Goal: Transaction & Acquisition: Purchase product/service

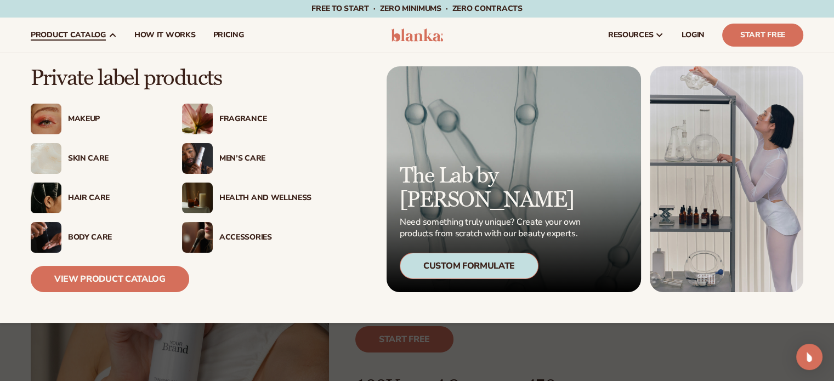
click at [48, 112] on img at bounding box center [46, 119] width 31 height 31
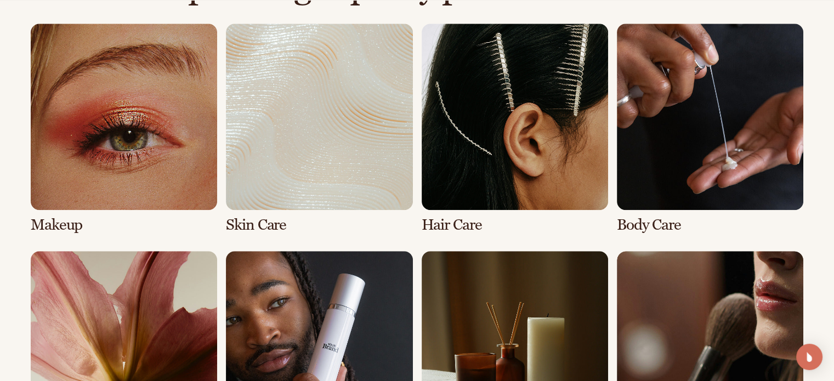
scroll to position [834, 0]
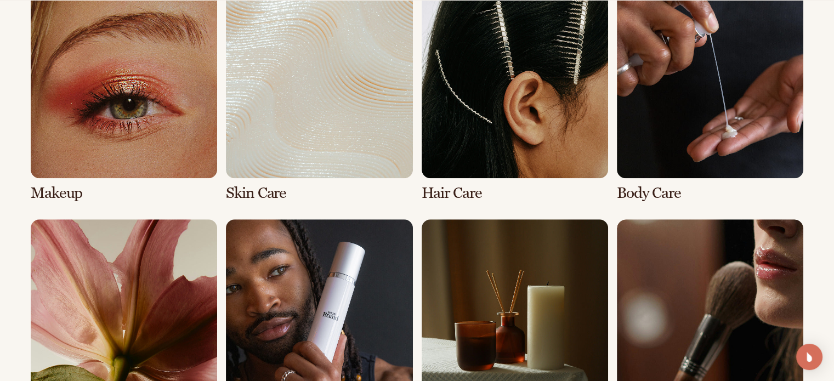
click at [133, 112] on link "1 / 8" at bounding box center [124, 97] width 186 height 210
click at [315, 94] on link "2 / 8" at bounding box center [319, 97] width 186 height 210
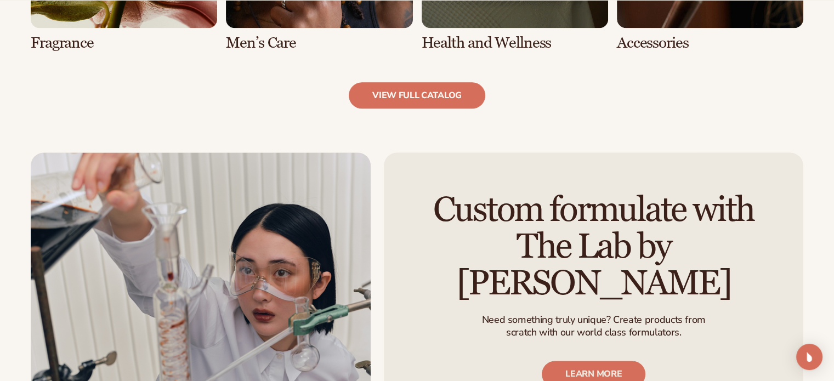
scroll to position [1263, 0]
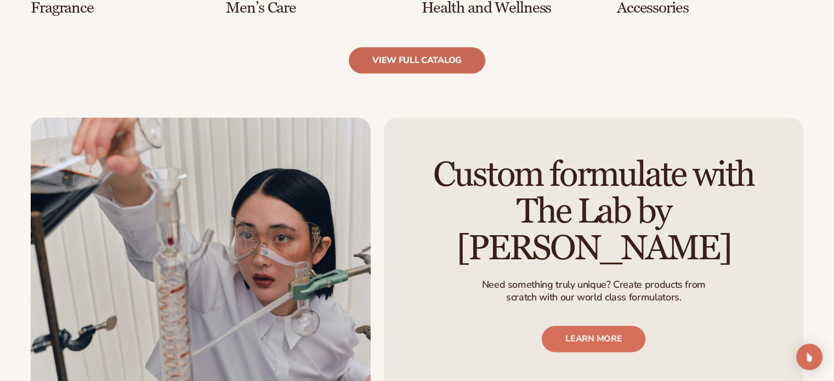
click at [401, 65] on link "view full catalog" at bounding box center [417, 60] width 137 height 26
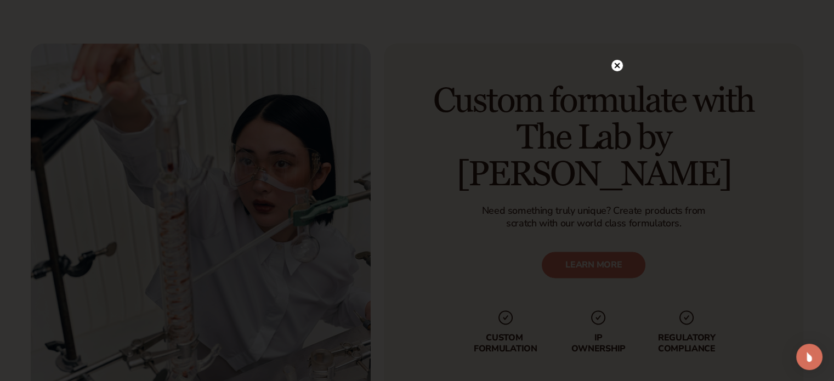
scroll to position [1343, 0]
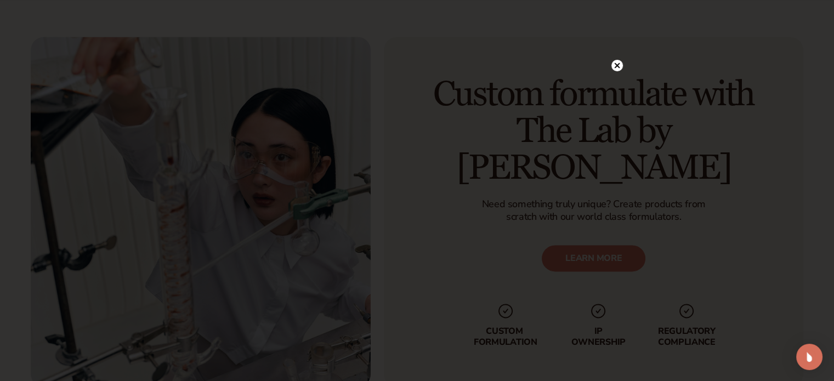
click at [617, 68] on circle at bounding box center [618, 66] width 12 height 12
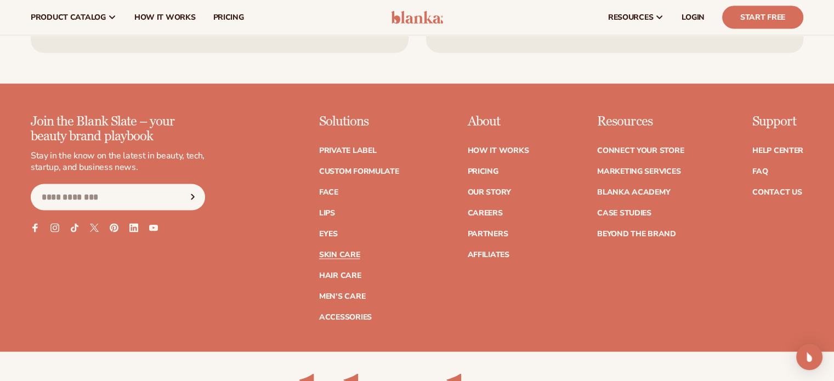
scroll to position [2122, 0]
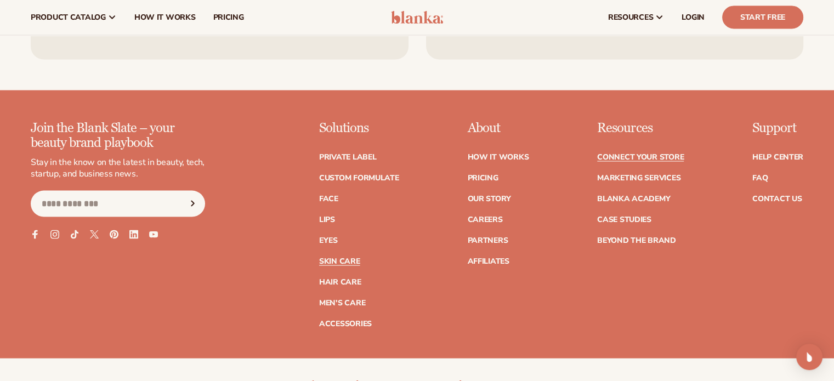
click at [600, 157] on link "Connect your store" at bounding box center [640, 158] width 87 height 8
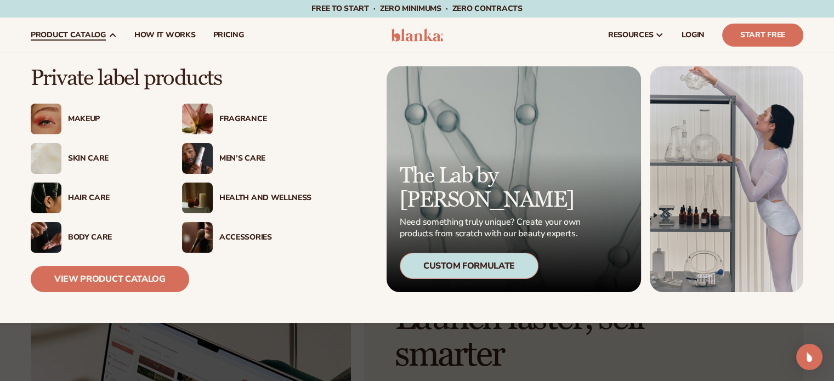
click at [93, 160] on div "Skin Care" at bounding box center [114, 158] width 92 height 9
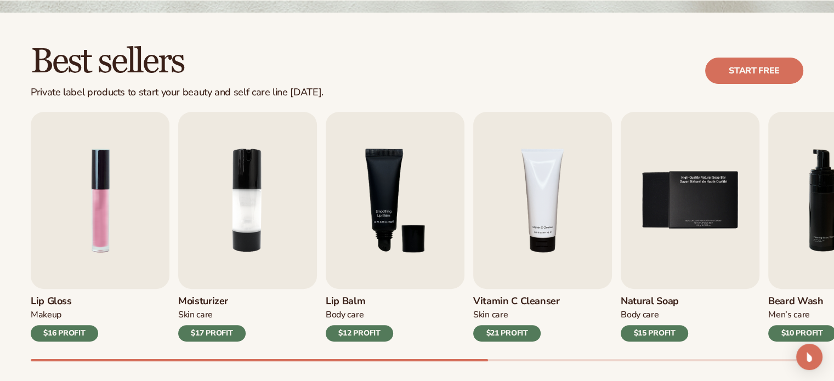
scroll to position [288, 0]
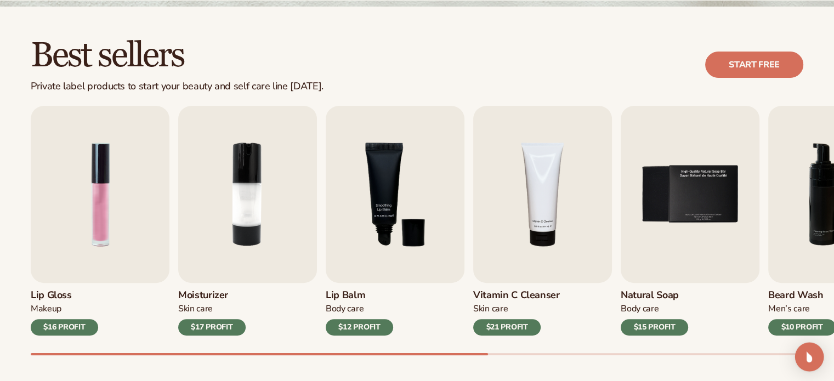
click at [816, 359] on div "Open Intercom Messenger" at bounding box center [809, 357] width 29 height 29
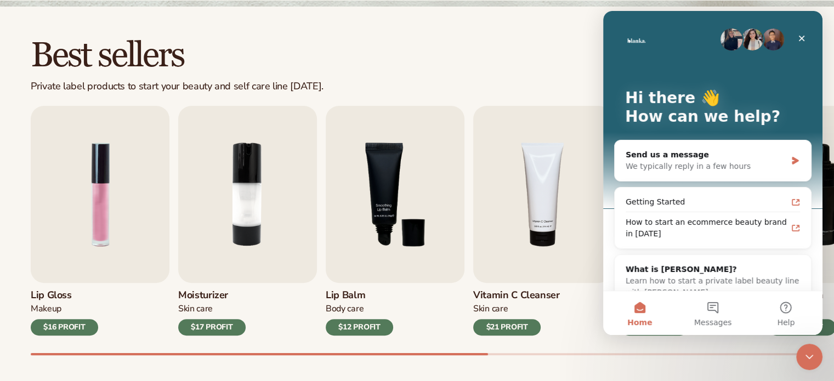
scroll to position [0, 0]
click at [494, 352] on div "Lip Gloss Makeup $16 PROFIT Moisturizer Skin Care $17 PROFIT Lip Balm Body Care…" at bounding box center [433, 231] width 804 height 250
click at [800, 35] on icon "Close" at bounding box center [802, 38] width 9 height 9
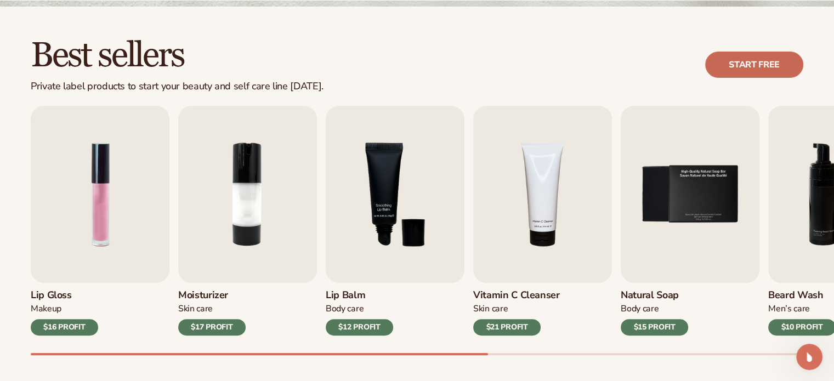
click at [781, 66] on link "Start free" at bounding box center [754, 65] width 98 height 26
click at [619, 120] on div "Lip Gloss Makeup $16 PROFIT Moisturizer Skin Care $17 PROFIT Lip Balm" at bounding box center [417, 221] width 773 height 230
click at [703, 14] on div "Best sellers Private label products to start your beauty and self care line tod…" at bounding box center [417, 208] width 834 height 402
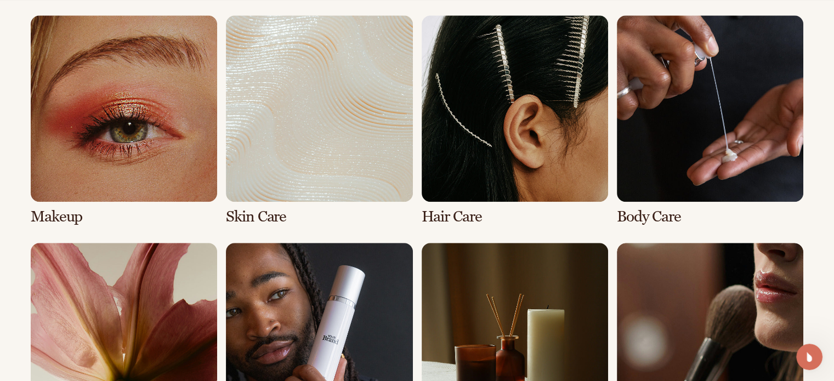
scroll to position [832, 0]
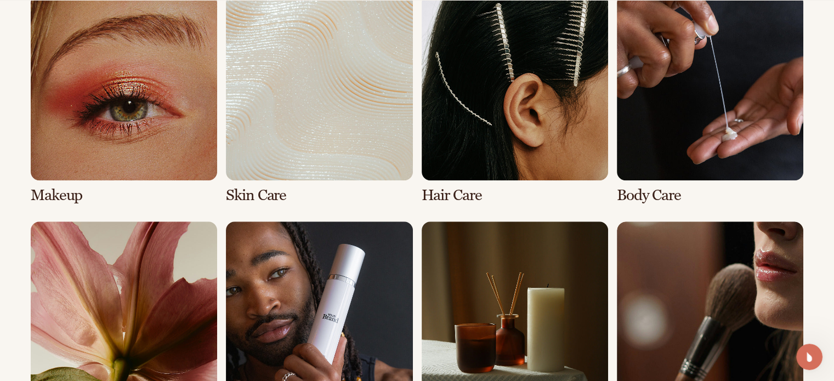
click at [679, 104] on link "4 / 8" at bounding box center [710, 99] width 186 height 210
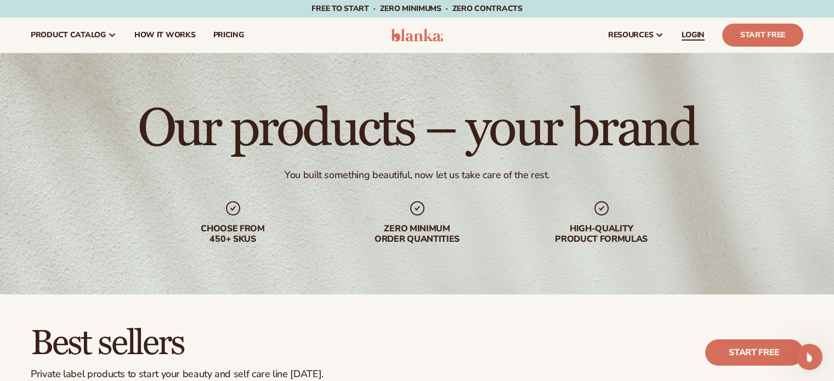
click at [695, 35] on span "LOGIN" at bounding box center [693, 35] width 23 height 9
